Goal: Information Seeking & Learning: Find specific fact

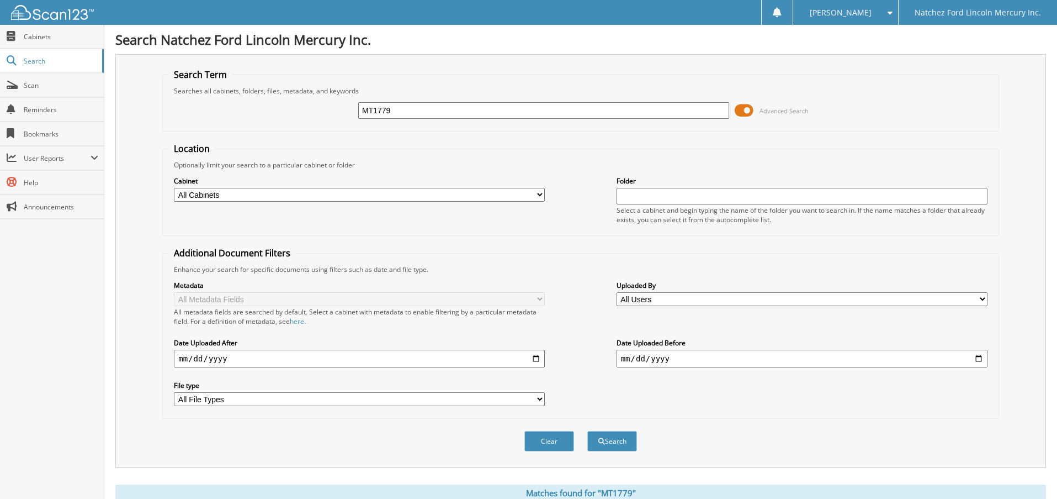
drag, startPoint x: 401, startPoint y: 108, endPoint x: 299, endPoint y: 117, distance: 102.0
click at [302, 117] on div "MT1779 Advanced Search" at bounding box center [580, 111] width 824 height 30
type input "wtfb1140a"
click at [588, 431] on button "Search" at bounding box center [613, 441] width 50 height 20
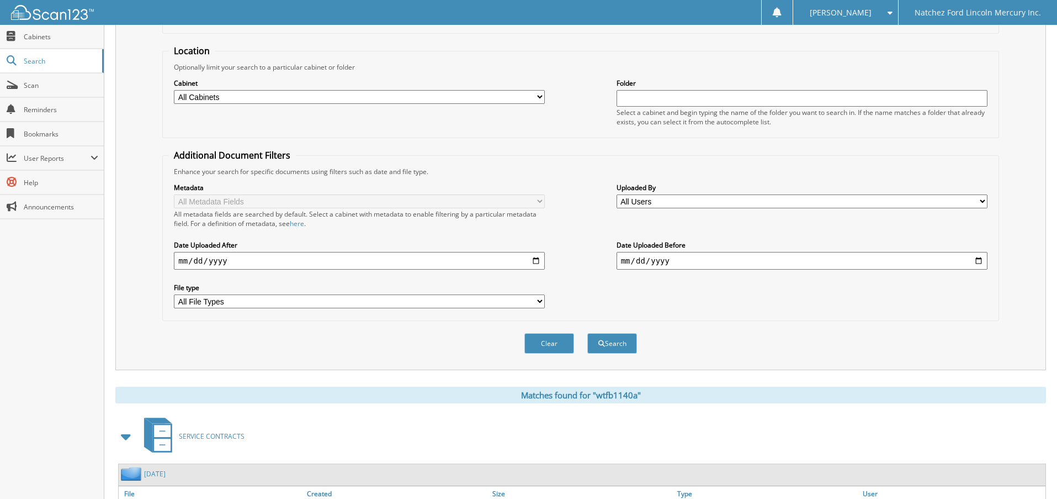
scroll to position [257, 0]
